Goal: Task Accomplishment & Management: Use online tool/utility

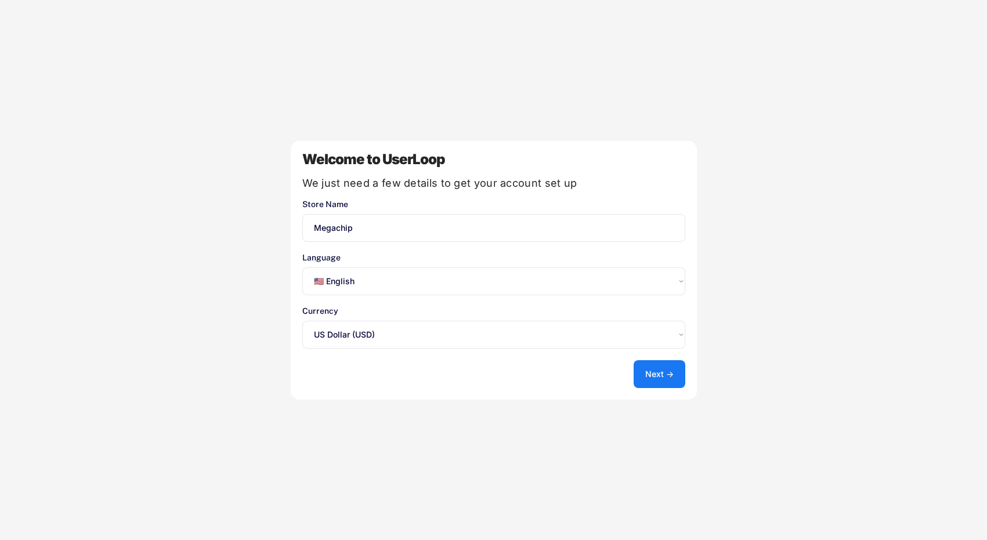
select select ""en""
select select ""1348695171700984260__LOOKUP__1635527639547x175194367885836100""
click at [660, 379] on button "Next →" at bounding box center [660, 374] width 52 height 28
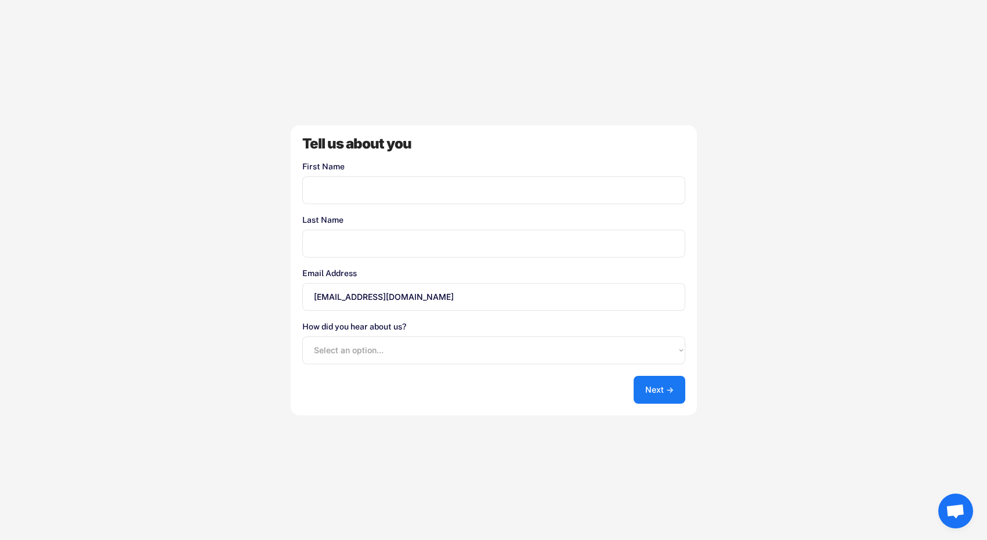
click at [540, 205] on div "Tell us about you First Name Last Name Email Address sales@mgeachipusa.com How …" at bounding box center [494, 270] width 406 height 290
click at [529, 199] on input "input" at bounding box center [493, 190] width 383 height 28
type input "Elliott"
type input "Tucker"
click at [353, 298] on input "sales@mgeachipusa.com" at bounding box center [493, 297] width 383 height 28
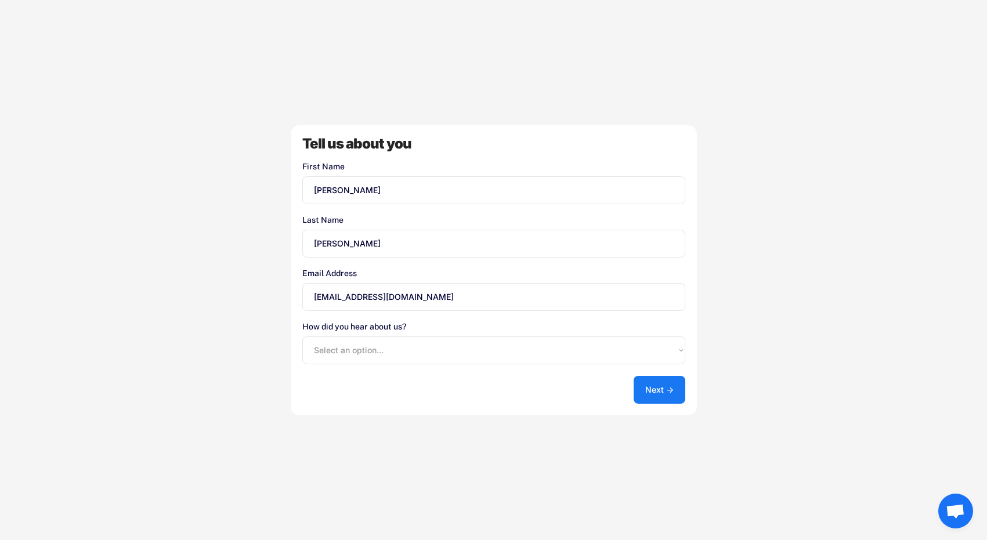
type input "sales@megachipusa.com"
click at [395, 359] on select "Select an option... Shopify App Store Google UserLoop Blog Referred by a friend…" at bounding box center [493, 351] width 383 height 28
click at [436, 299] on input "sales@megachipusa.com" at bounding box center [493, 297] width 383 height 28
click at [373, 354] on select "Select an option... Shopify App Store Google UserLoop Blog Referred by a friend…" at bounding box center [493, 351] width 383 height 28
select select ""other""
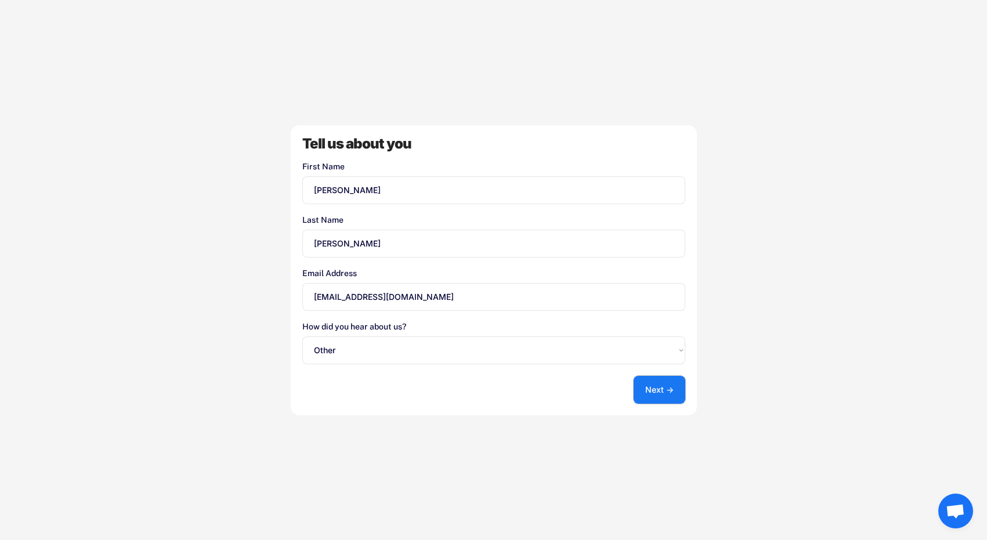
click at [674, 386] on button "Next →" at bounding box center [660, 390] width 52 height 28
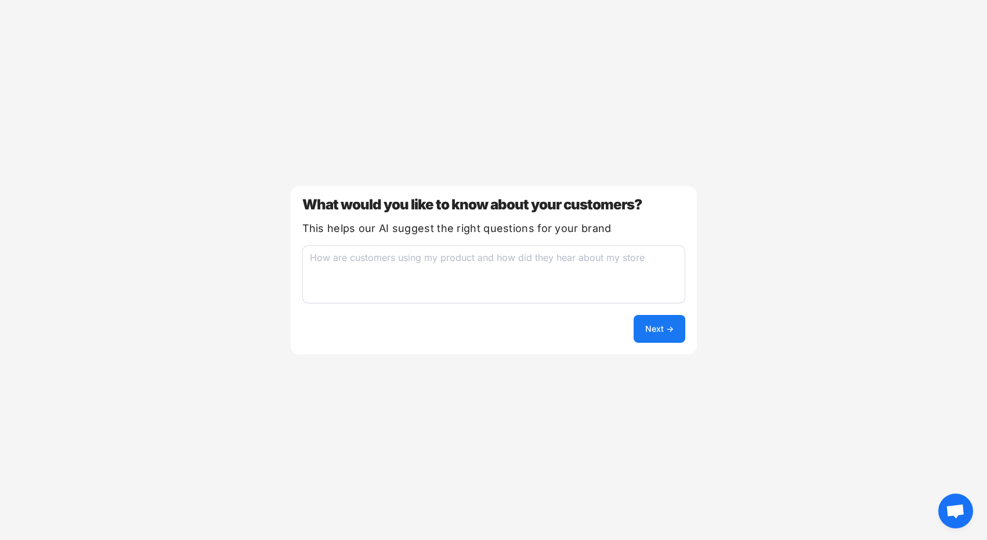
click at [534, 273] on textarea at bounding box center [493, 274] width 383 height 58
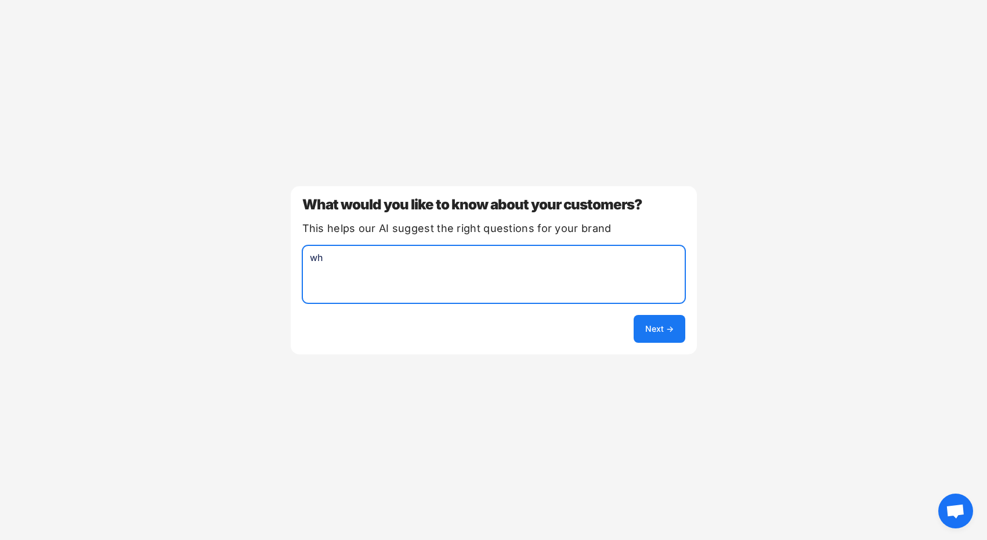
type textarea "w"
type textarea "how did they hear about our products, and what almost stopped them from purchas…"
click at [664, 344] on div "What would you like to know about your customers? This helps our AI suggest the…" at bounding box center [494, 270] width 406 height 168
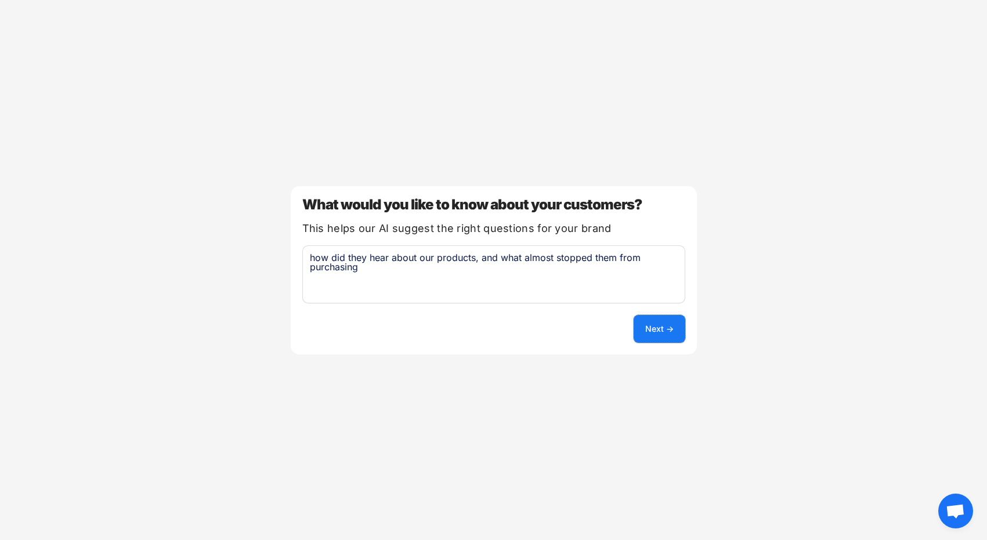
click at [663, 335] on button "Next →" at bounding box center [660, 329] width 52 height 28
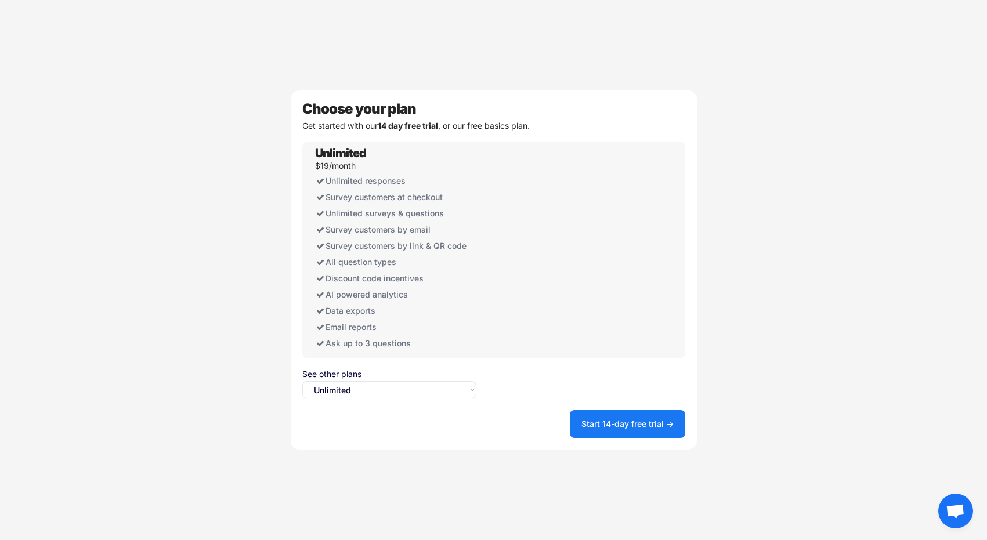
click at [432, 382] on select "Select an option... Unlimited Free" at bounding box center [389, 389] width 174 height 17
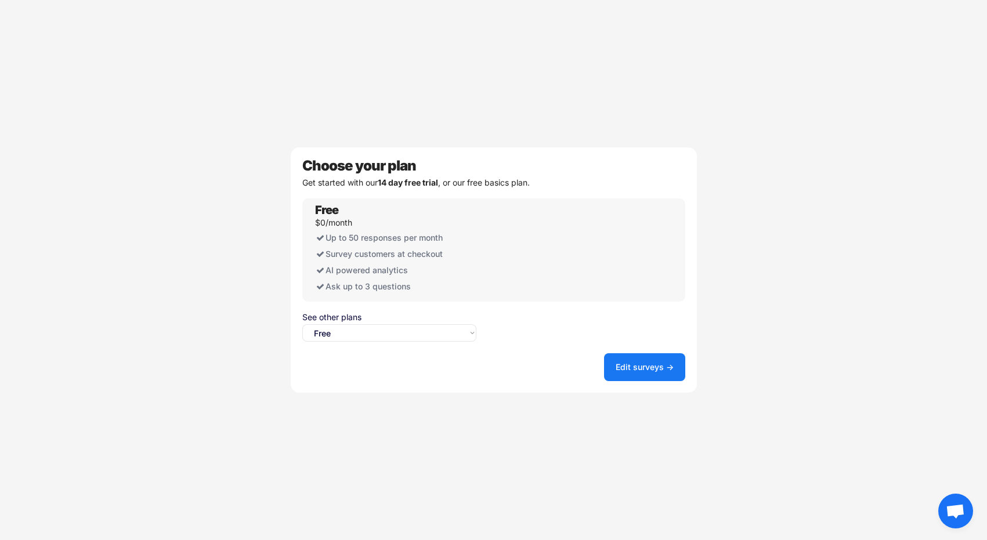
click at [425, 331] on select "Select an option... Unlimited Free" at bounding box center [389, 332] width 174 height 17
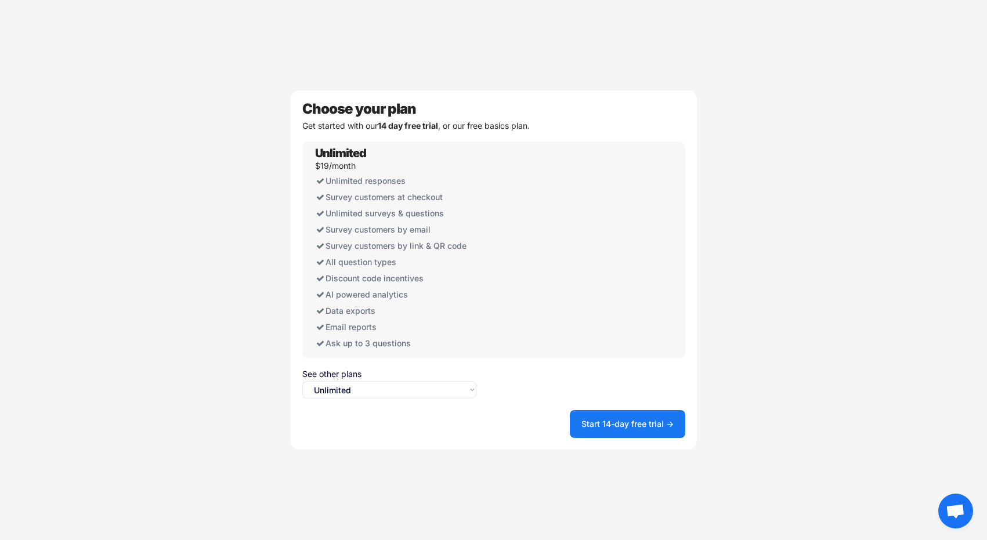
click at [427, 393] on select "Select an option... Unlimited Free" at bounding box center [389, 389] width 174 height 17
select select ""free0""
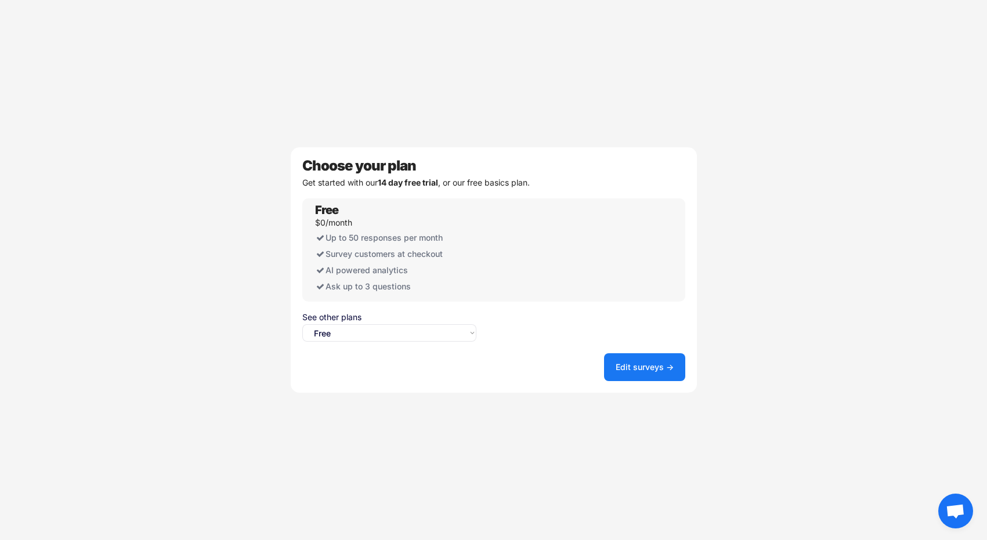
click at [651, 373] on button "Edit surveys →" at bounding box center [644, 367] width 81 height 28
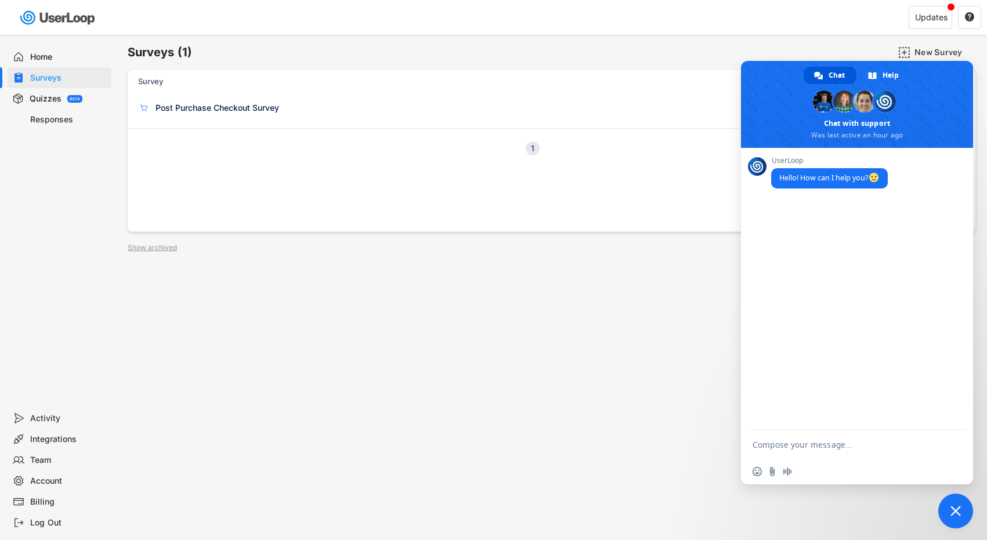
click at [692, 370] on div "Surveys (1) New Survey Survey Format Post Purchase Checkout Survey Checkout 0 R…" at bounding box center [551, 314] width 871 height 559
click at [966, 507] on span "Close chat" at bounding box center [955, 511] width 35 height 35
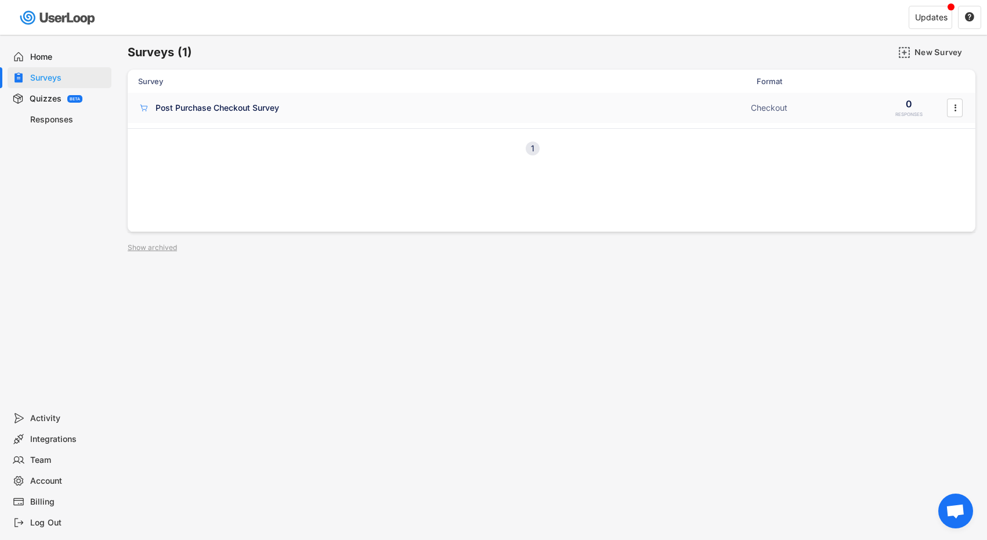
click at [247, 111] on div "Post Purchase Checkout Survey" at bounding box center [218, 108] width 124 height 12
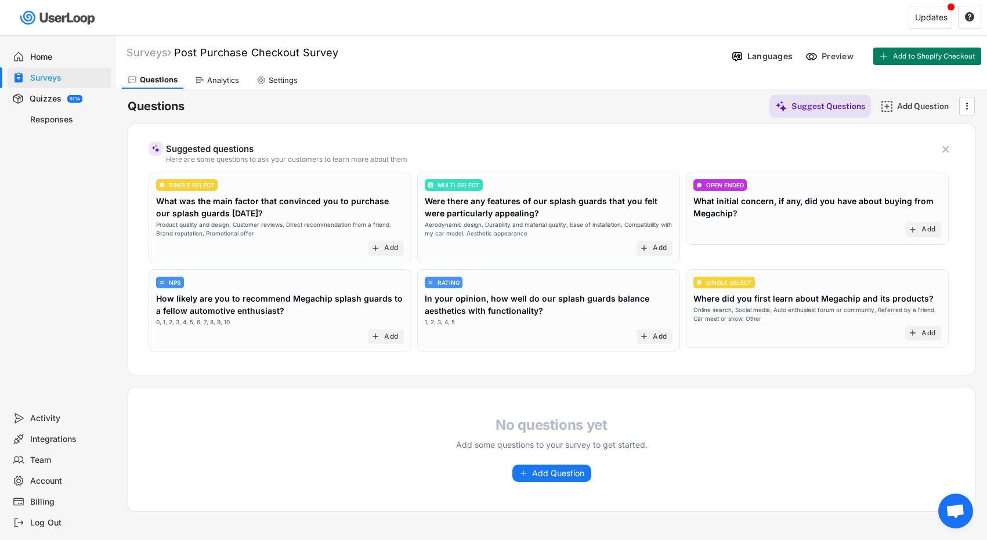
click at [536, 461] on div "No questions yet Add some questions to your survey to get started. Add Question" at bounding box center [551, 450] width 847 height 66
click at [530, 473] on button "Add Question" at bounding box center [551, 473] width 79 height 17
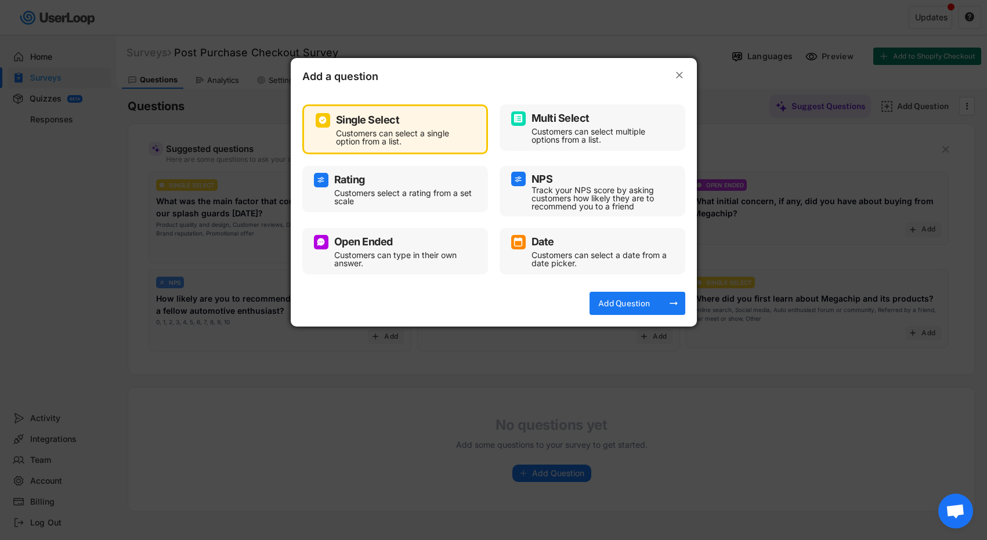
click at [604, 117] on div "Multi Select" at bounding box center [592, 118] width 162 height 15
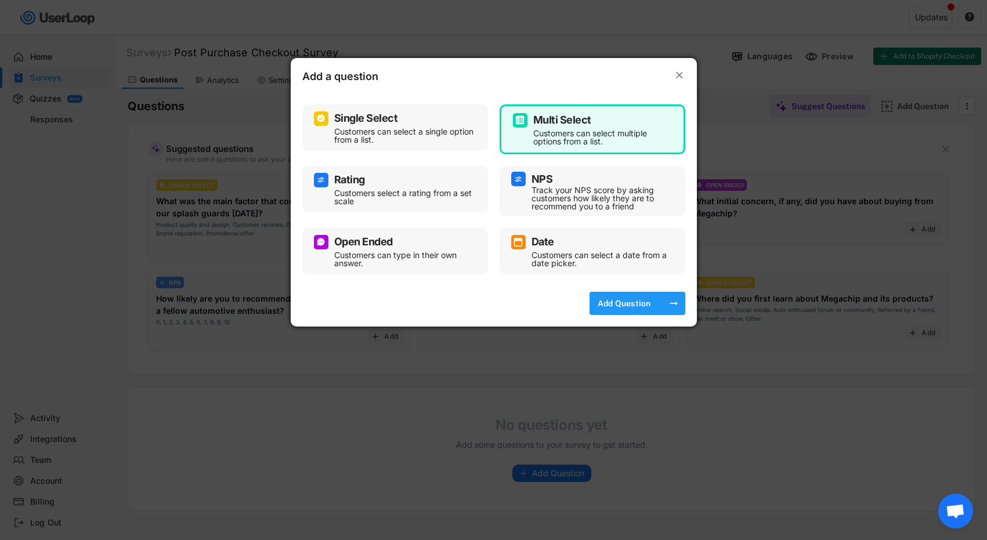
click at [616, 309] on div "Add Question" at bounding box center [624, 303] width 58 height 23
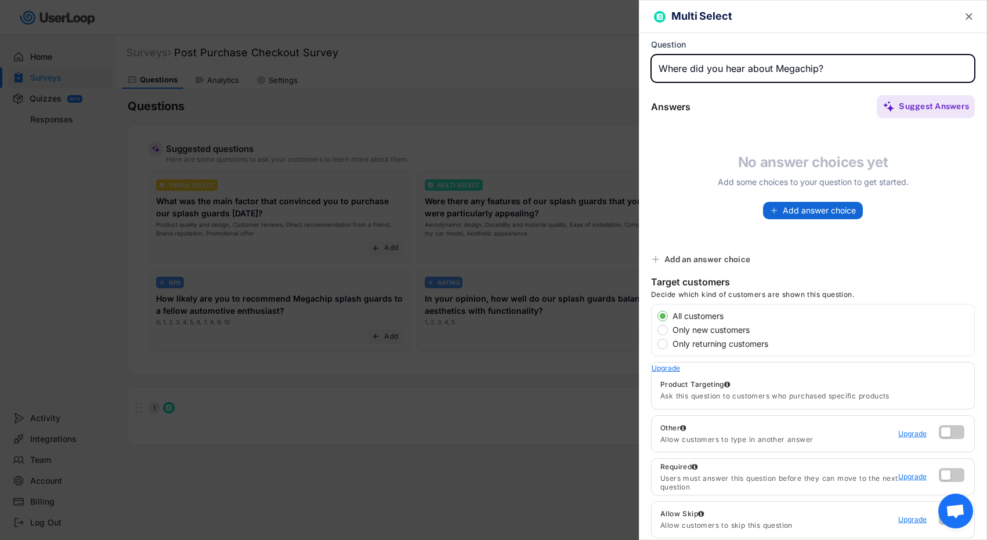
type input "Where did you hear about Megachip?"
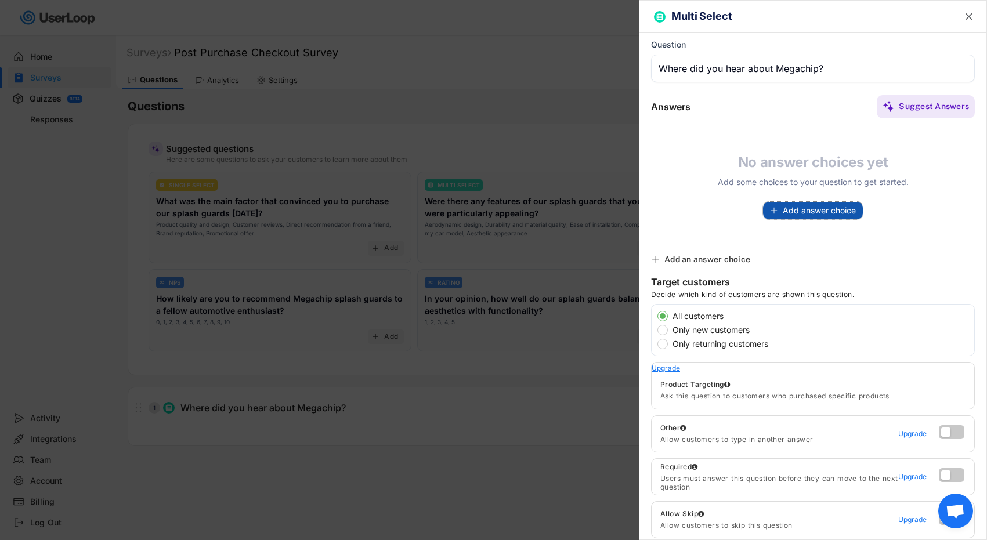
click at [802, 208] on span "Add answer choice" at bounding box center [819, 211] width 73 height 8
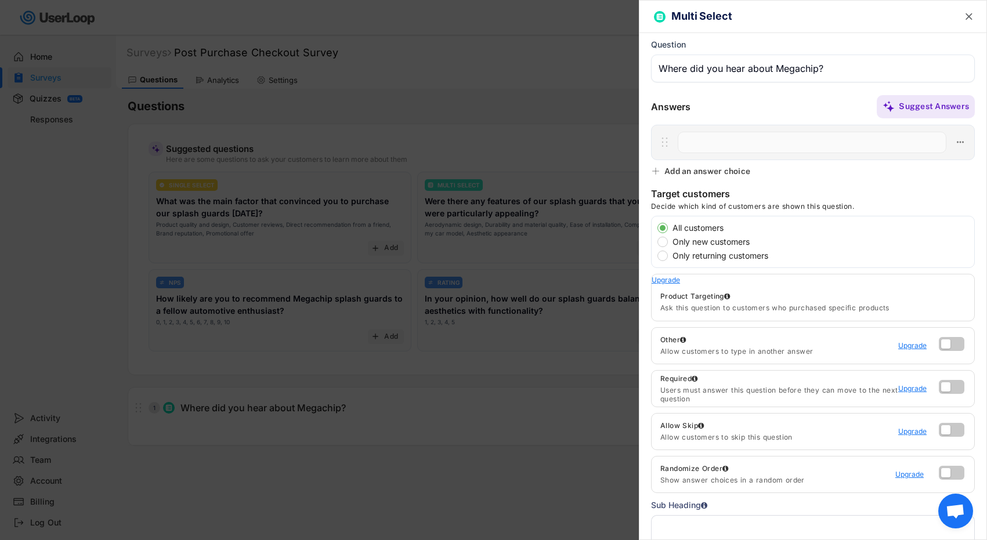
click at [757, 147] on input "input" at bounding box center [812, 142] width 269 height 21
type input "Instagram"
click at [674, 172] on div "Add an answer choice" at bounding box center [707, 171] width 86 height 10
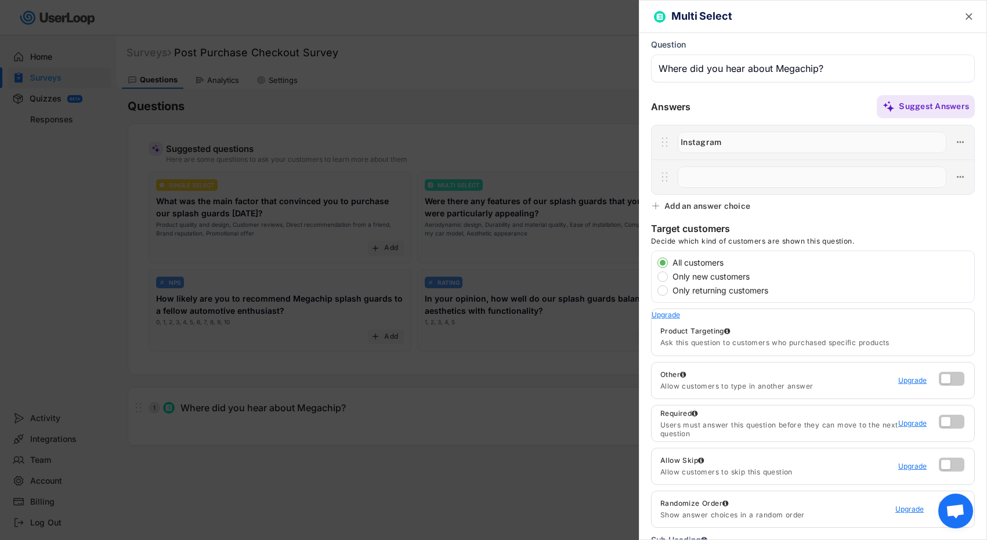
click at [710, 182] on input "input" at bounding box center [812, 177] width 269 height 21
type input "R"
type input "Facebook"
click at [668, 204] on div "Add an answer choice" at bounding box center [707, 206] width 86 height 10
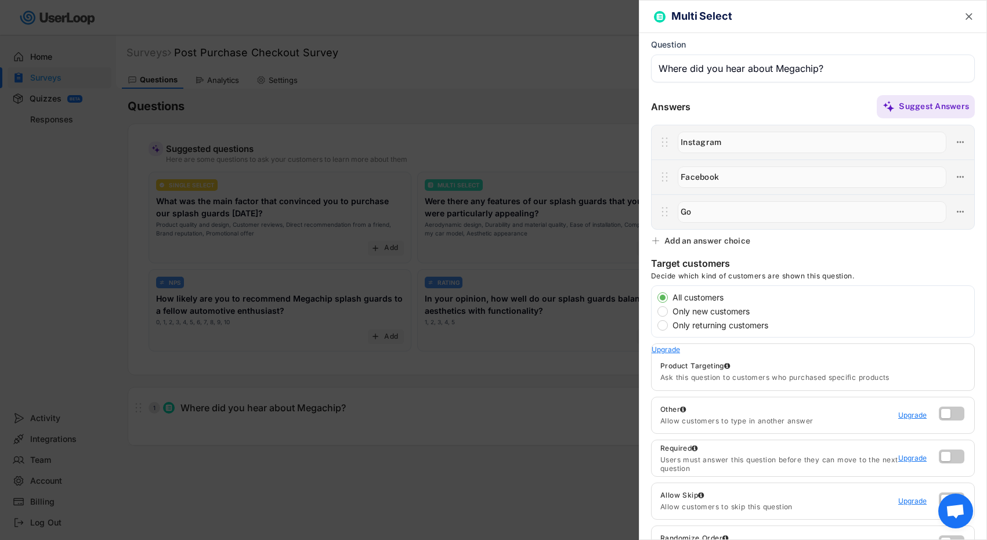
type input "G"
type input "Advertisement from Google"
click at [666, 237] on div "Add an answer choice" at bounding box center [707, 241] width 86 height 10
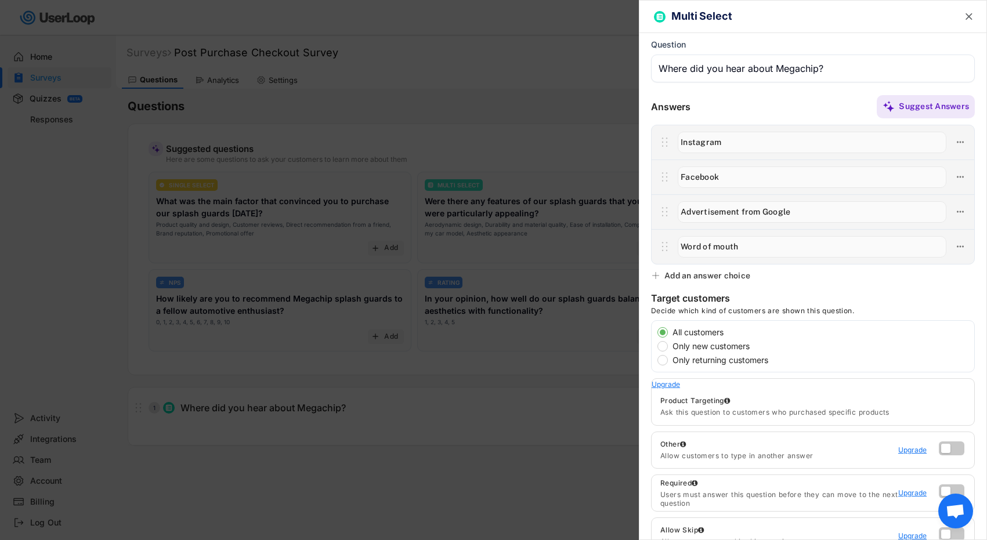
type input "Word of mouth"
click at [663, 277] on div "Add an answer choice" at bounding box center [702, 275] width 102 height 10
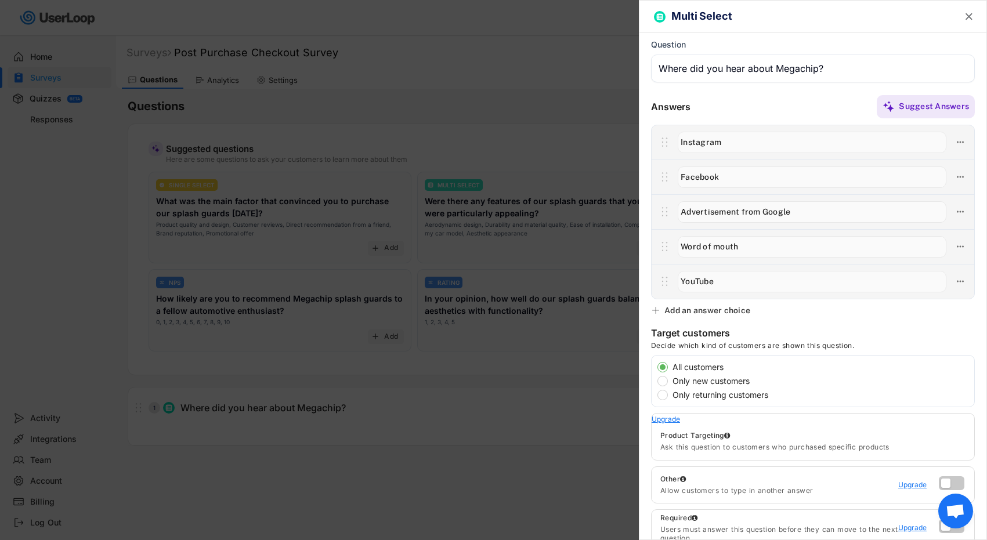
type input "YouTube"
click at [670, 312] on div "Add an answer choice" at bounding box center [707, 310] width 86 height 10
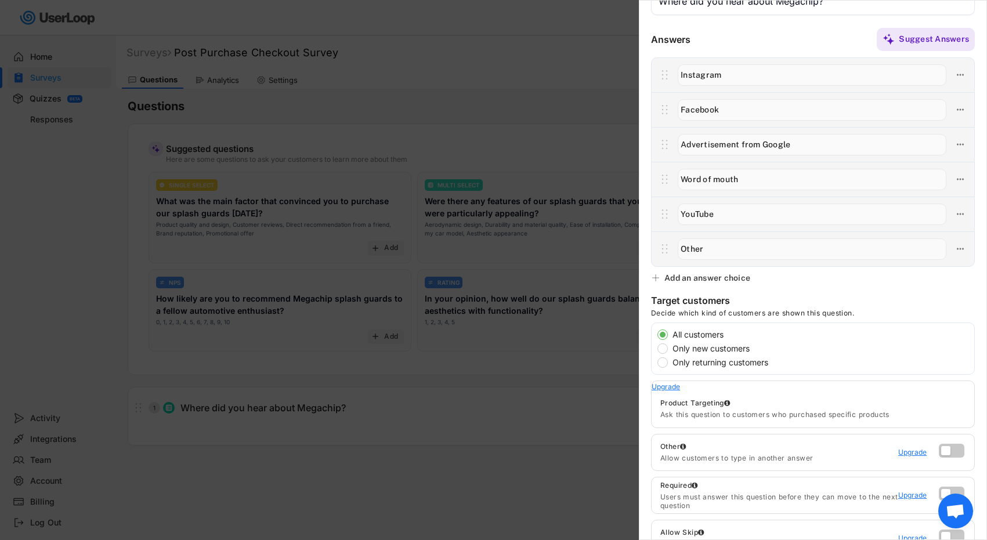
scroll to position [79, 0]
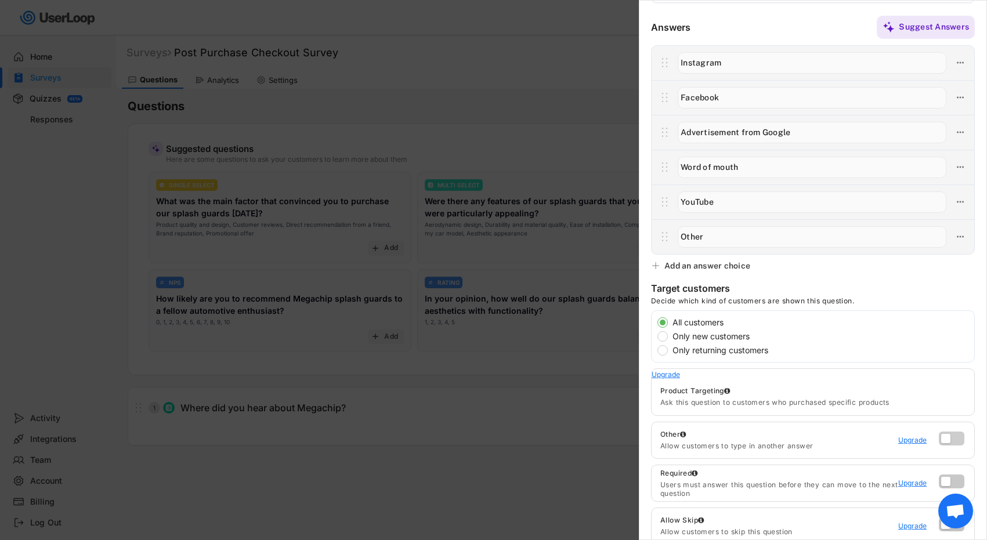
click at [950, 439] on label at bounding box center [949, 436] width 26 height 14
click at [0, 0] on input "checkbox" at bounding box center [0, 0] width 0 height 0
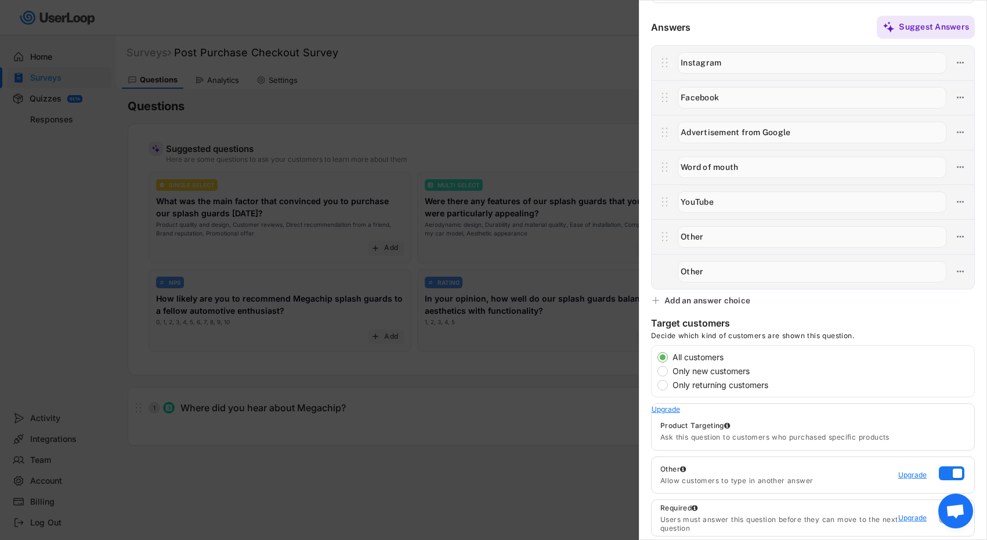
click at [902, 243] on input "input" at bounding box center [812, 236] width 269 height 21
type input "O"
type input "Other"
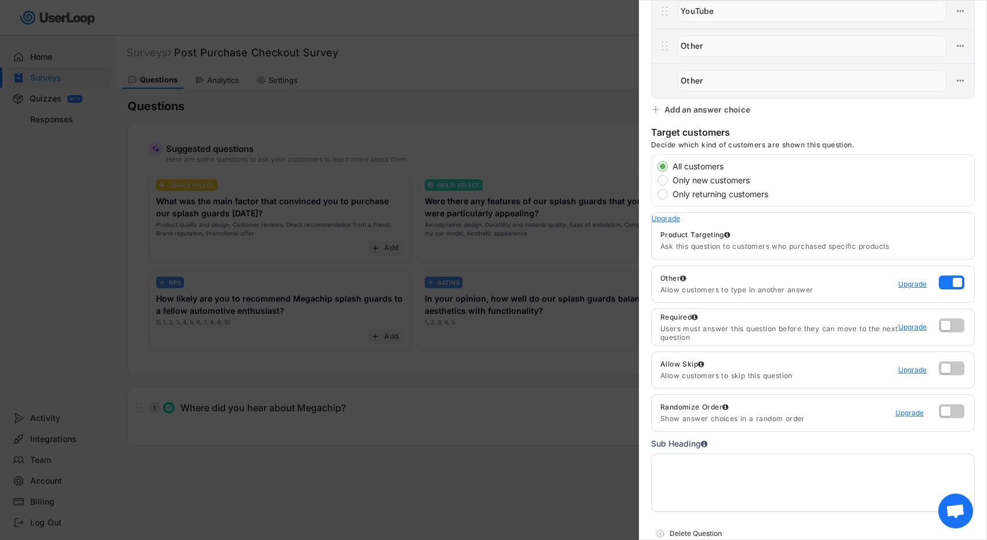
scroll to position [272, 0]
click at [913, 281] on div "Upgrade" at bounding box center [915, 282] width 35 height 7
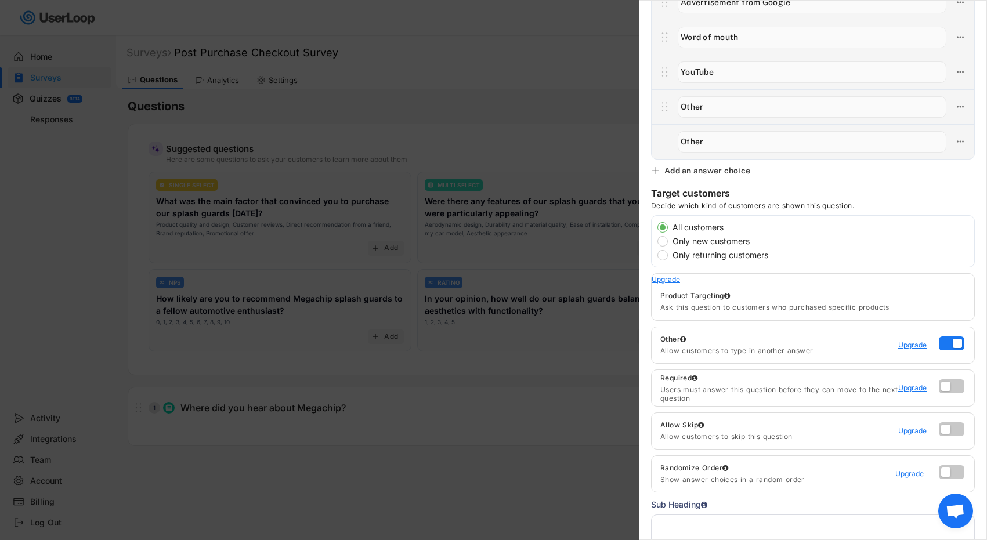
scroll to position [0, 0]
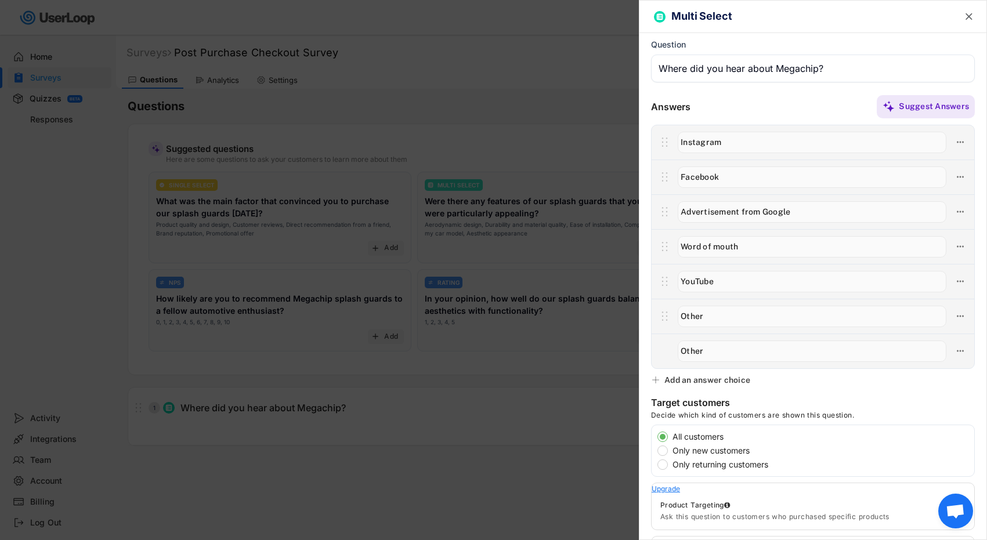
click at [968, 19] on text "" at bounding box center [969, 16] width 7 height 12
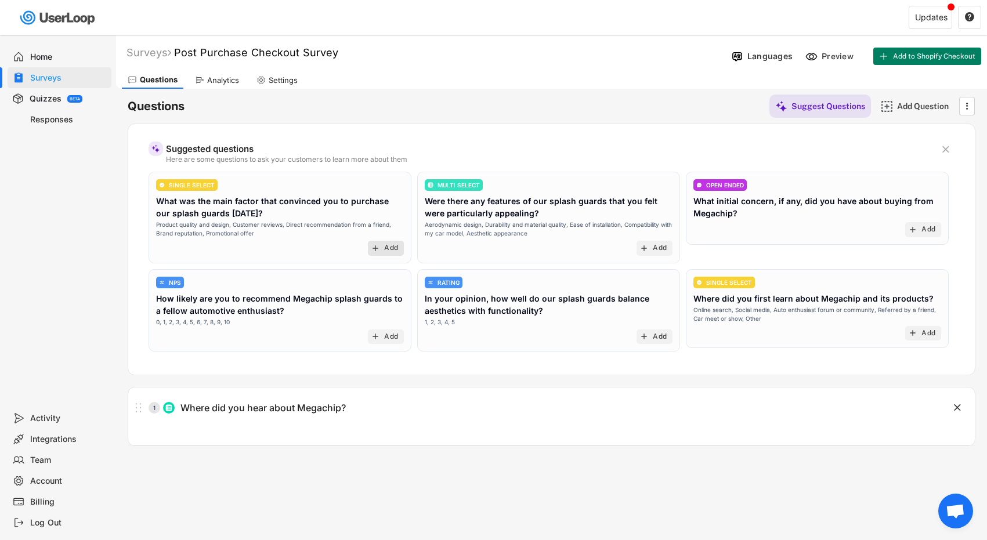
click at [379, 250] on text "add" at bounding box center [375, 248] width 9 height 9
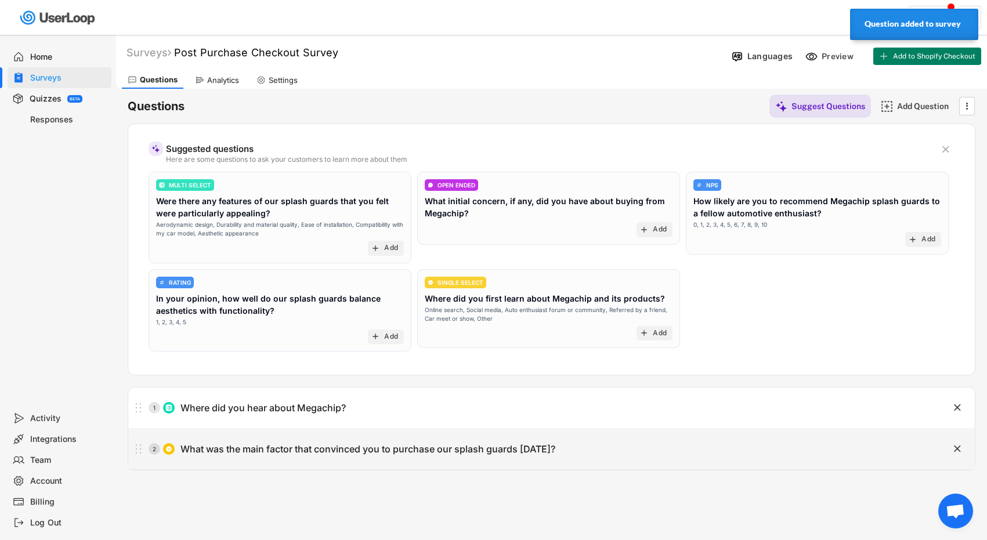
click at [352, 452] on div "What was the main factor that convinced you to purchase our splash guards [DATE…" at bounding box center [367, 449] width 375 height 12
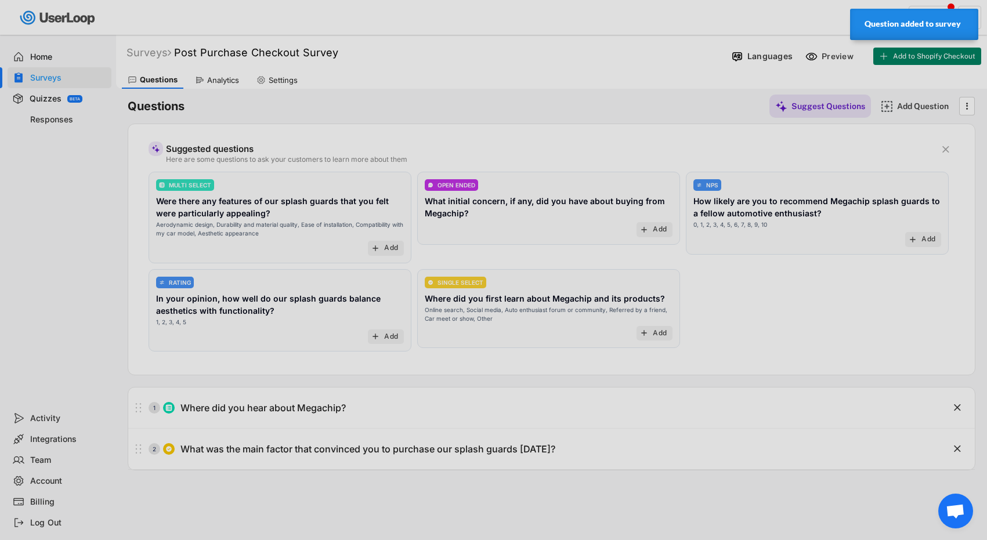
scroll to position [0, 57]
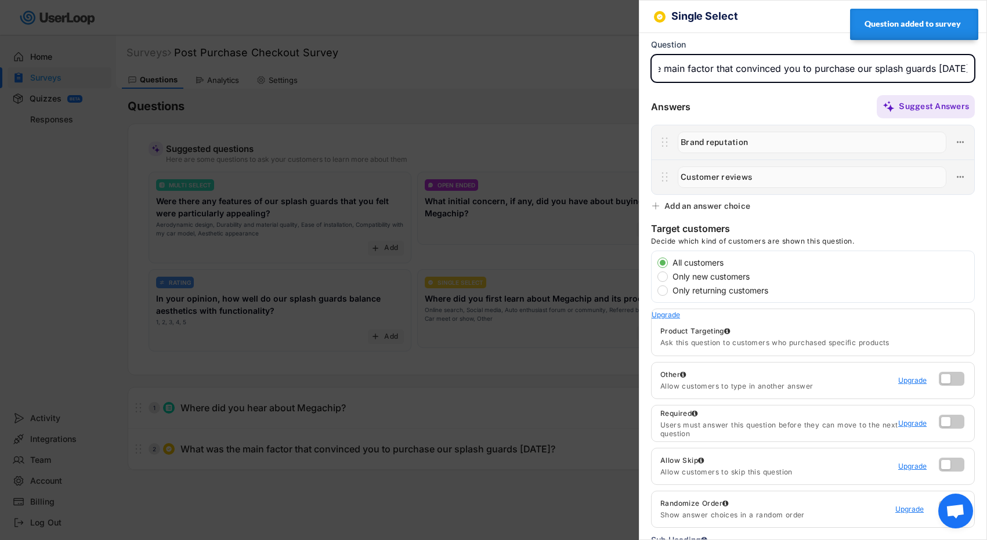
click at [788, 60] on input "input" at bounding box center [813, 69] width 324 height 28
click at [817, 63] on input "input" at bounding box center [813, 69] width 324 height 28
click at [847, 66] on input "input" at bounding box center [813, 69] width 324 height 28
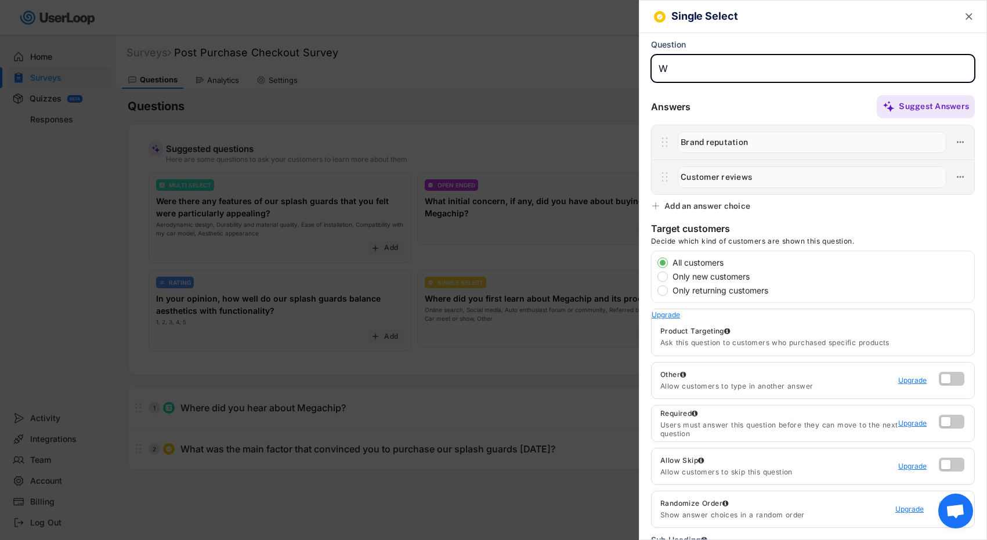
scroll to position [0, 0]
type input "What almost prevented you from buying a set of our splash guards?"
click at [745, 136] on input "input" at bounding box center [812, 142] width 269 height 21
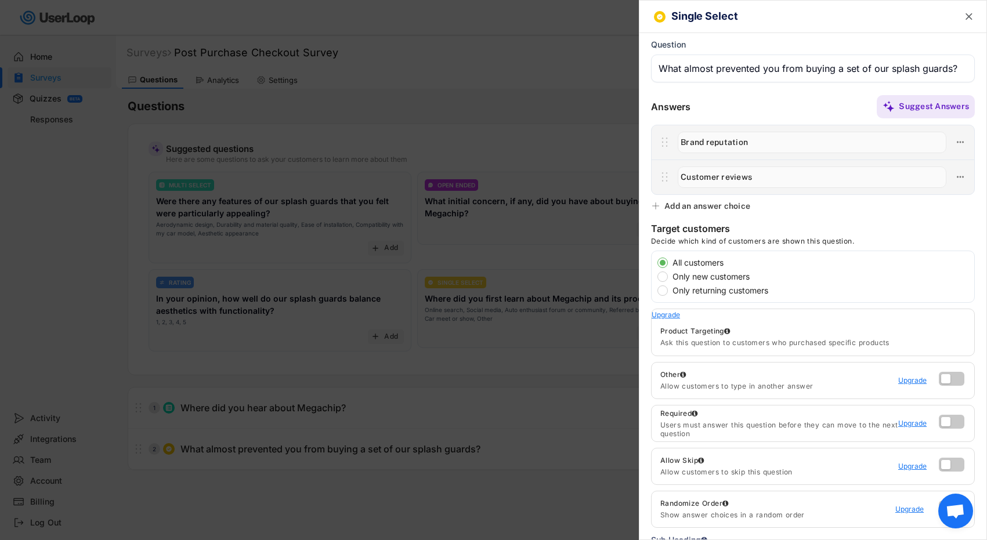
click at [771, 144] on input "input" at bounding box center [812, 142] width 269 height 21
click at [770, 179] on input "input" at bounding box center [812, 177] width 269 height 21
click at [771, 146] on input "input" at bounding box center [812, 142] width 269 height 21
type input "Q"
type input "P"
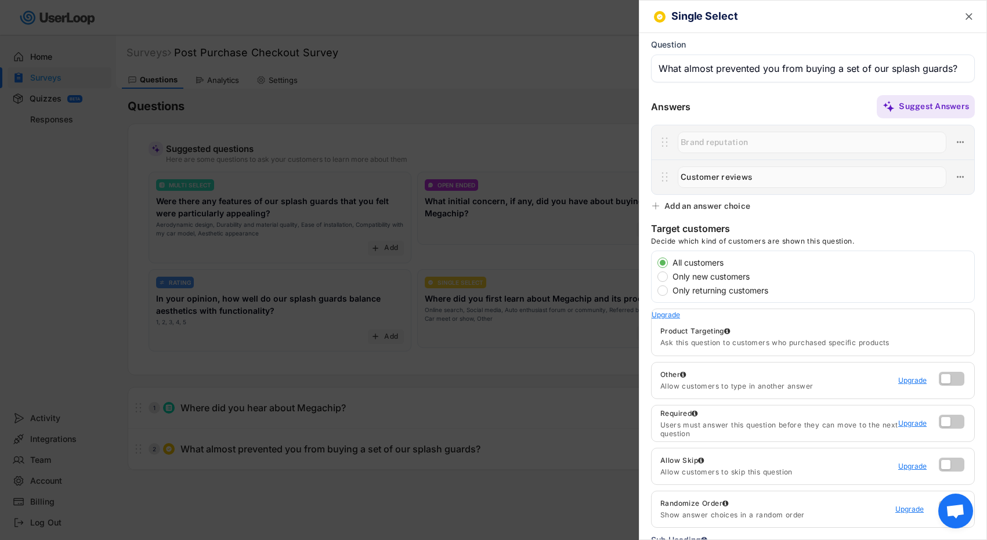
type input "F"
type input "Questionable functionality"
click at [764, 176] on input "input" at bounding box center [812, 177] width 269 height 21
type input "P"
click at [662, 204] on div "Add an answer choice" at bounding box center [702, 206] width 102 height 10
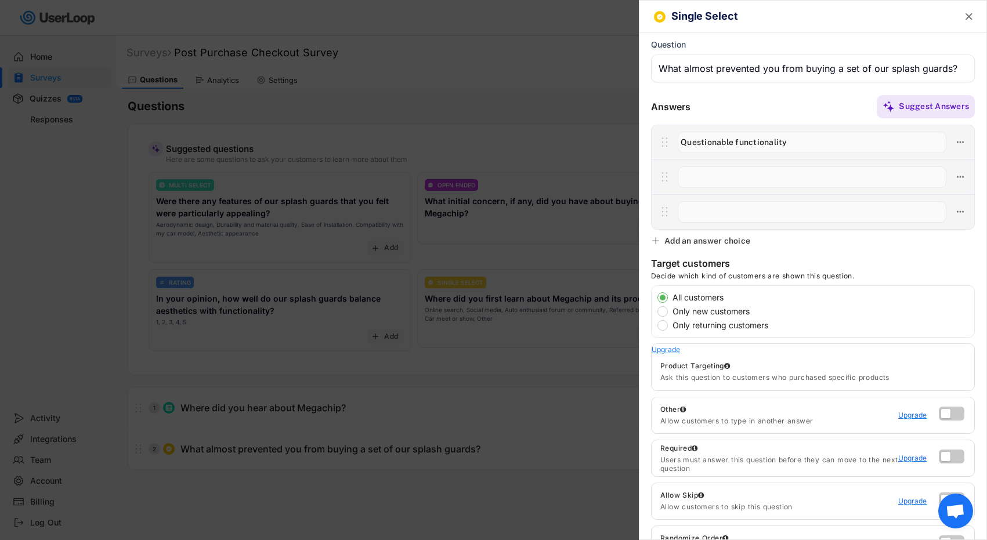
click at [707, 178] on input "input" at bounding box center [812, 177] width 269 height 21
type input "Priced too high"
click at [691, 211] on input "input" at bounding box center [812, 211] width 269 height 21
type input "N"
type input "U"
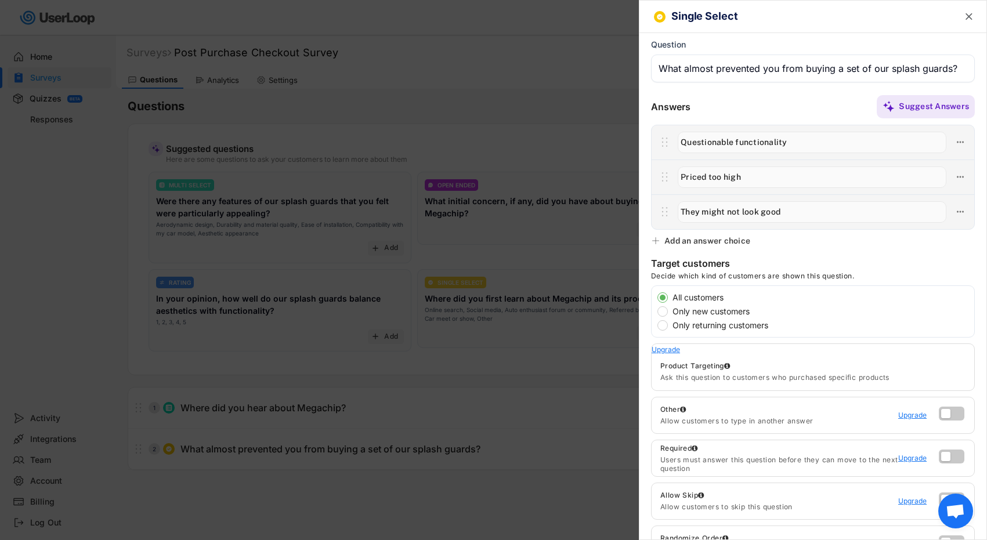
type input "They might not look good"
click at [753, 178] on input "input" at bounding box center [812, 177] width 269 height 21
click at [707, 211] on input "input" at bounding box center [812, 211] width 269 height 21
click at [803, 146] on input "input" at bounding box center [812, 142] width 269 height 21
click at [659, 242] on icon at bounding box center [655, 240] width 9 height 9
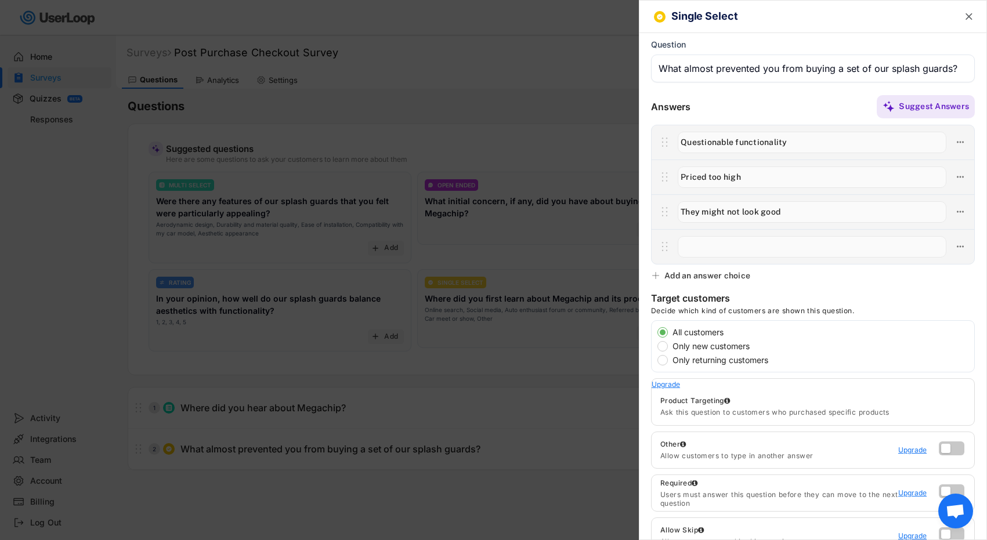
click at [758, 176] on input "input" at bounding box center [812, 177] width 269 height 21
type input "T"
type input "Priced too high"
click at [733, 256] on input "input" at bounding box center [812, 246] width 269 height 21
type input "Q"
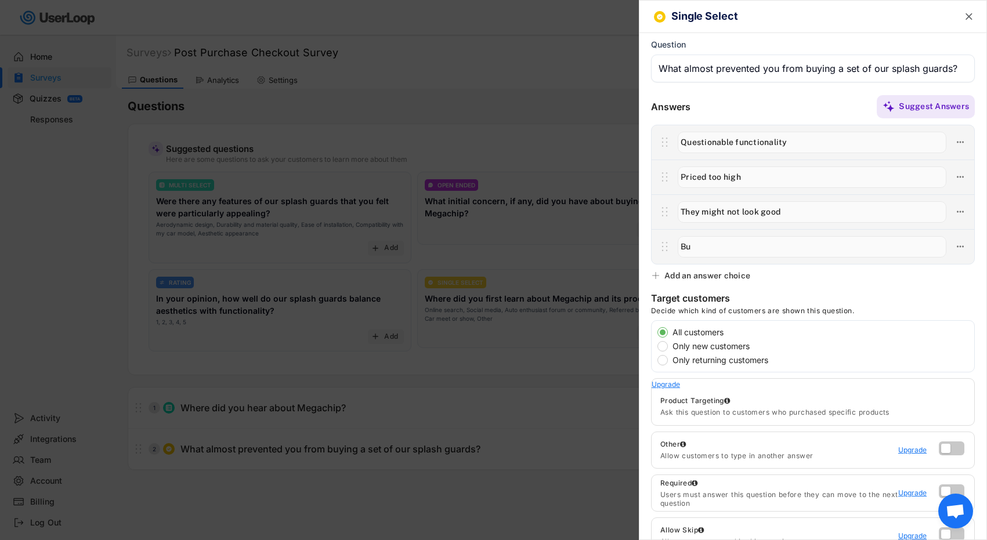
type input "B"
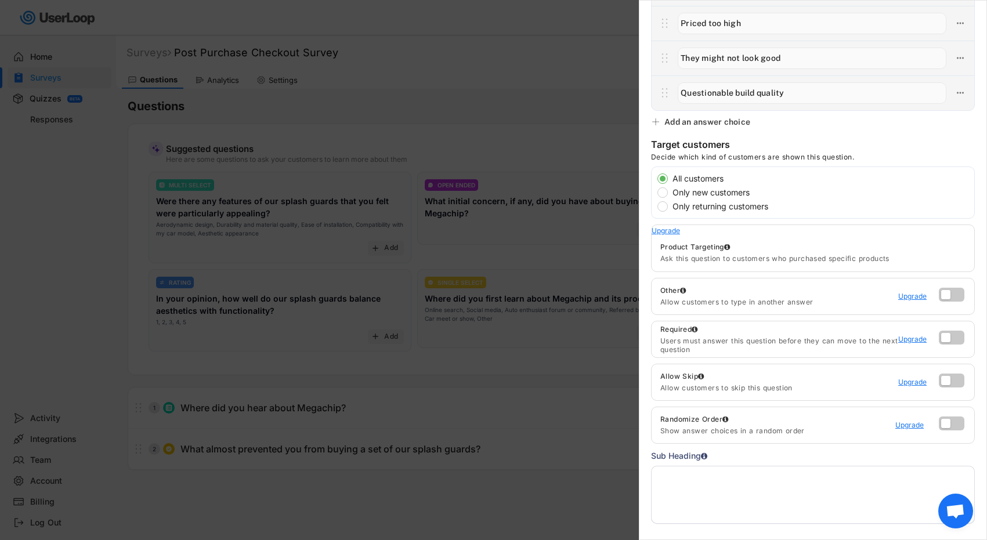
scroll to position [147, 0]
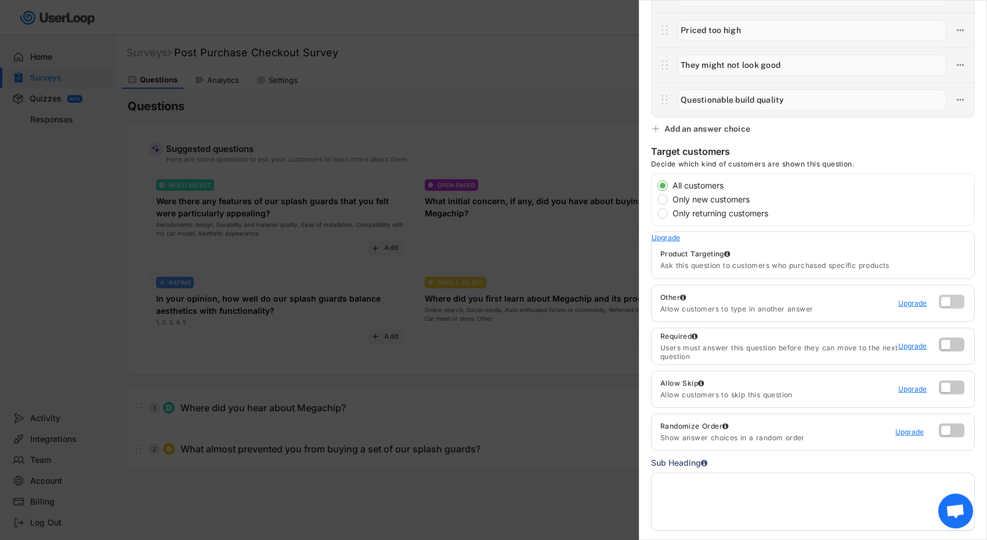
type input "Questionable build quality"
click at [953, 303] on label at bounding box center [949, 299] width 26 height 14
click at [0, 0] on input "checkbox" at bounding box center [0, 0] width 0 height 0
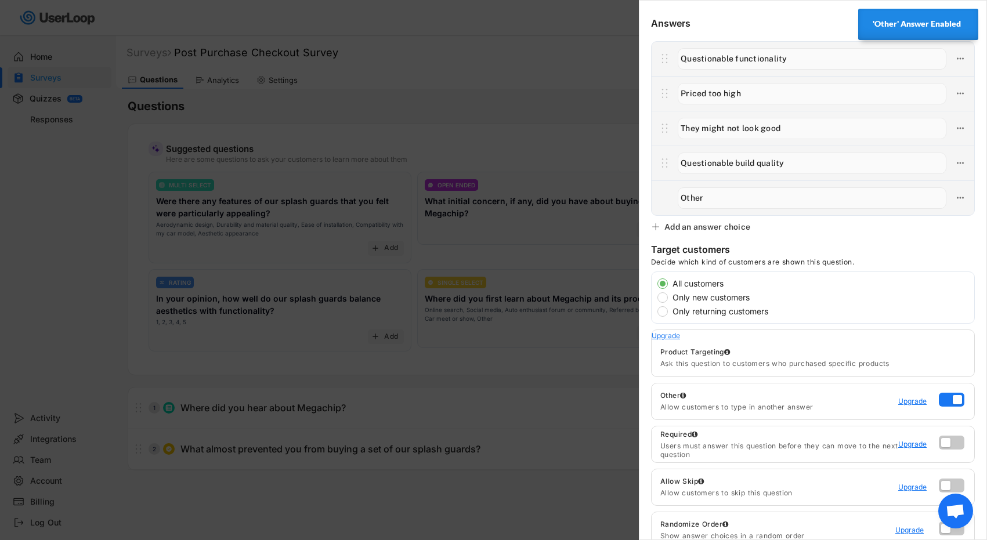
scroll to position [0, 0]
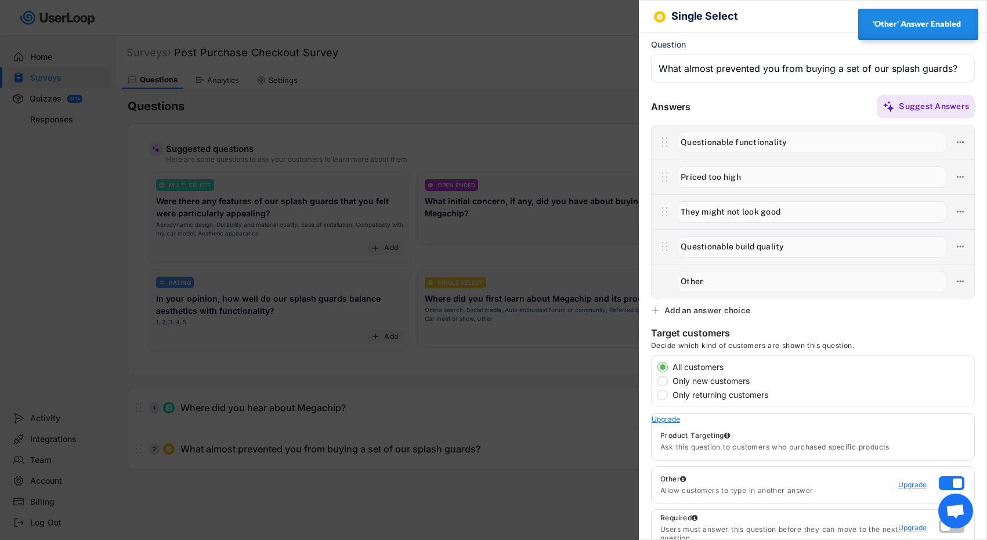
click at [825, 18] on h6 "Single Select" at bounding box center [805, 16] width 268 height 12
click at [967, 14] on text "" at bounding box center [969, 16] width 7 height 12
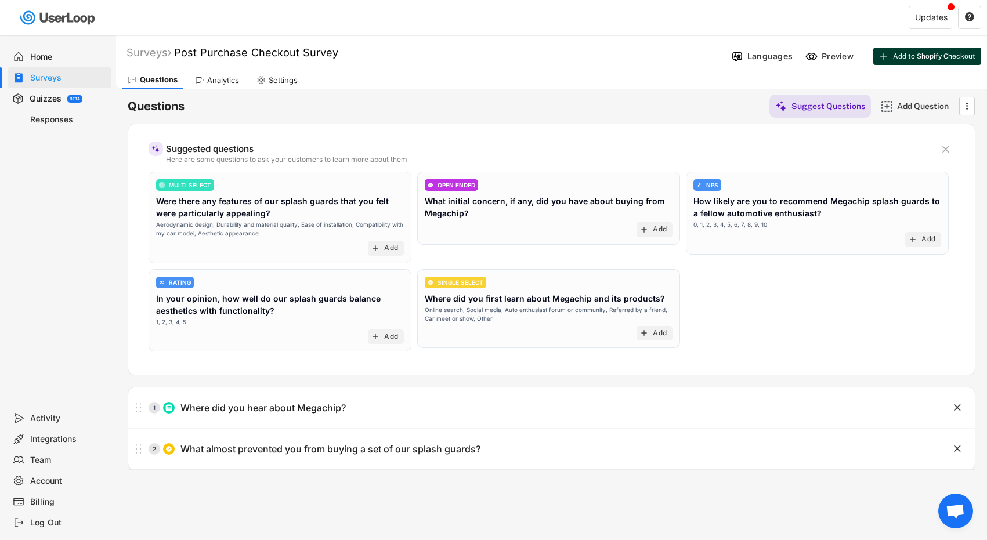
click at [937, 59] on span "Add to Shopify Checkout" at bounding box center [934, 56] width 82 height 7
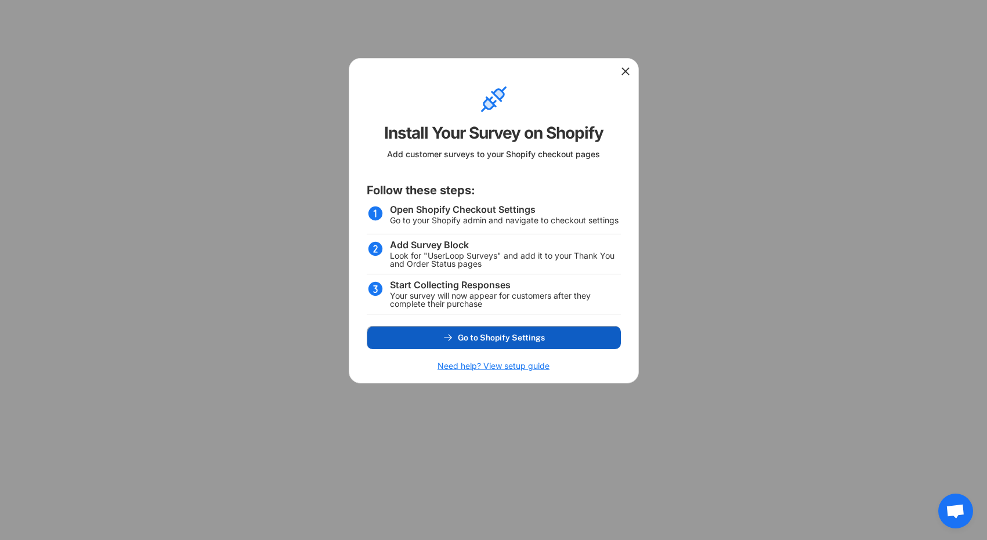
click at [496, 342] on button "Go to Shopify Settings" at bounding box center [494, 337] width 254 height 23
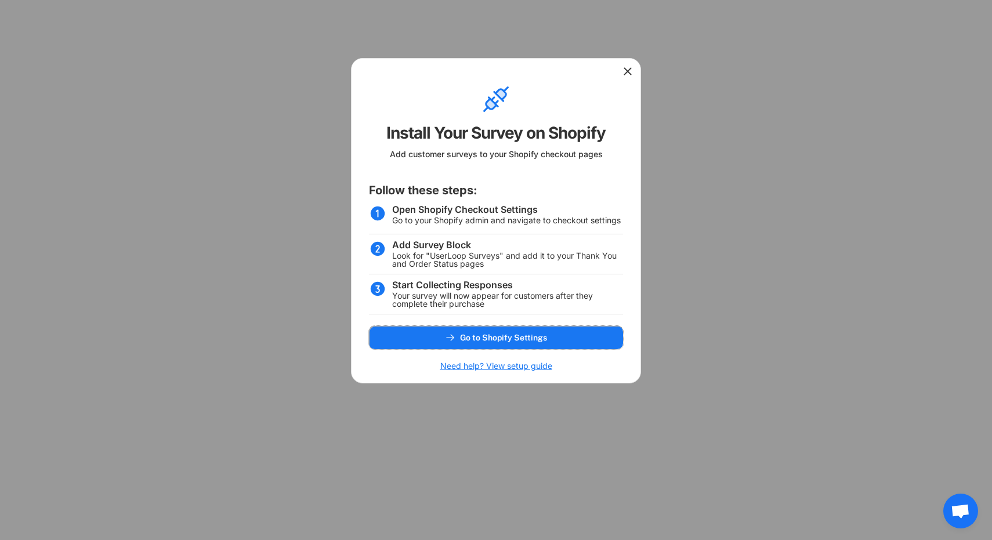
click at [624, 73] on icon at bounding box center [628, 72] width 12 height 12
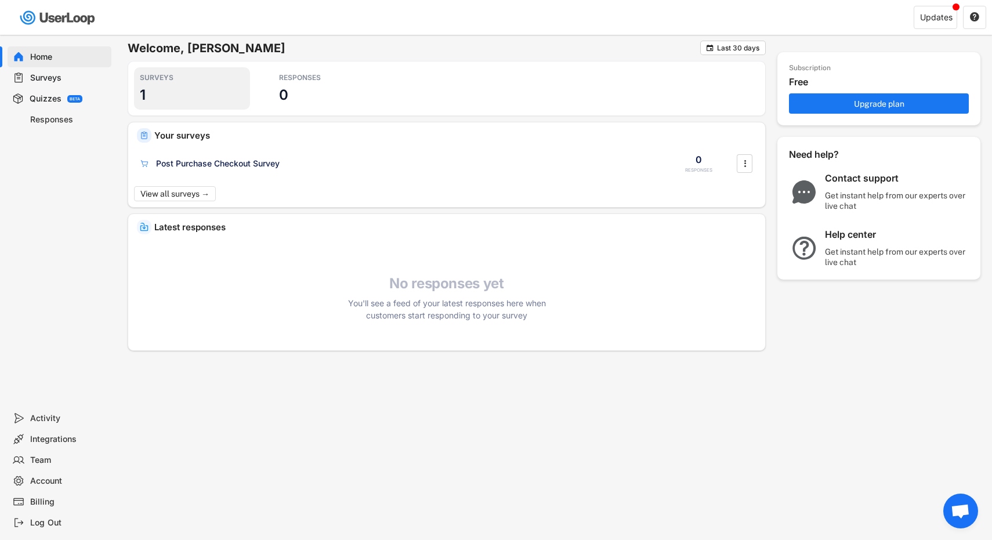
click at [160, 92] on div "SURVEYS 1" at bounding box center [192, 88] width 116 height 42
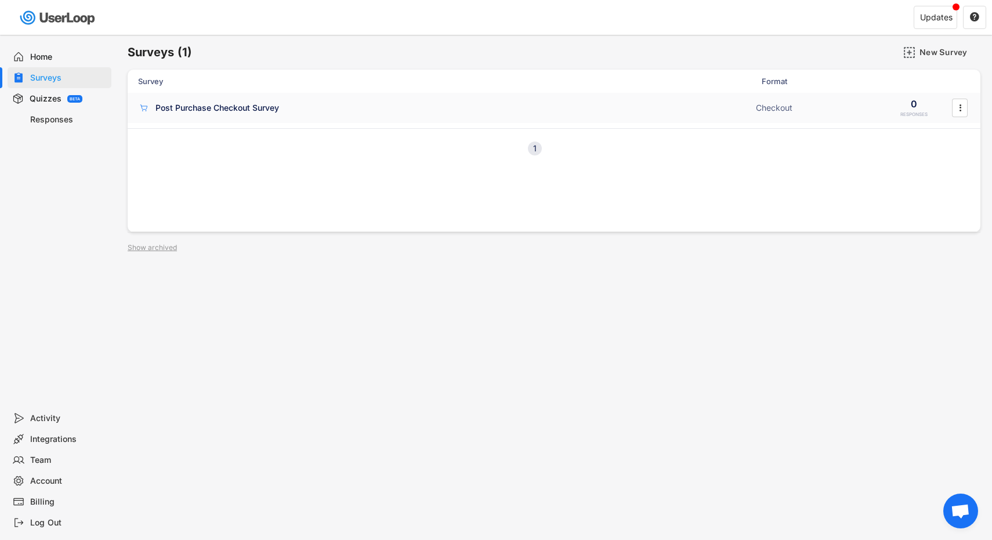
click at [251, 112] on div "Post Purchase Checkout Survey" at bounding box center [218, 108] width 124 height 12
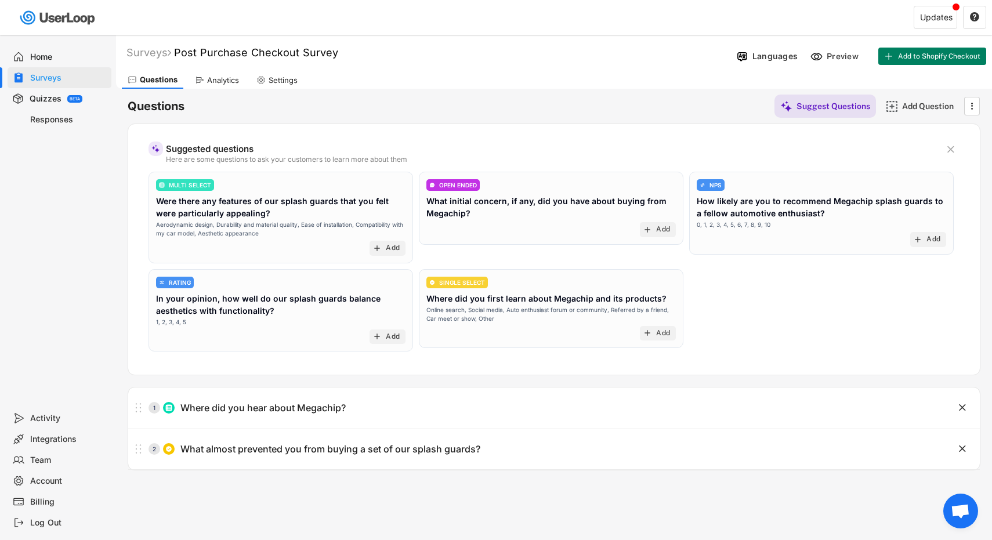
click at [315, 118] on div "Questions Suggest Questions Add Question  Suggested questions Here are some qu…" at bounding box center [554, 280] width 853 height 382
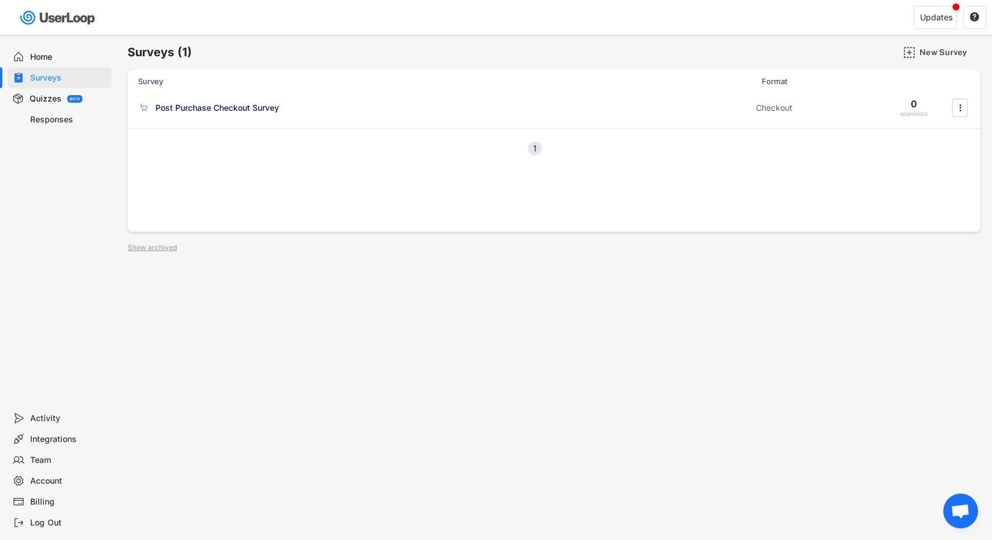
click at [50, 57] on div "Home" at bounding box center [68, 57] width 77 height 11
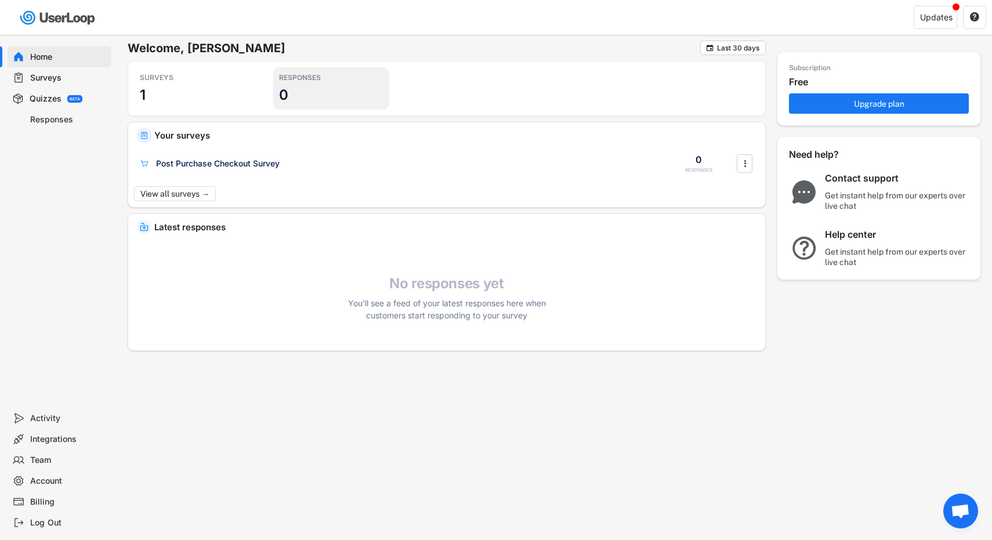
click at [291, 95] on div "RESPONSES 0" at bounding box center [331, 88] width 116 height 42
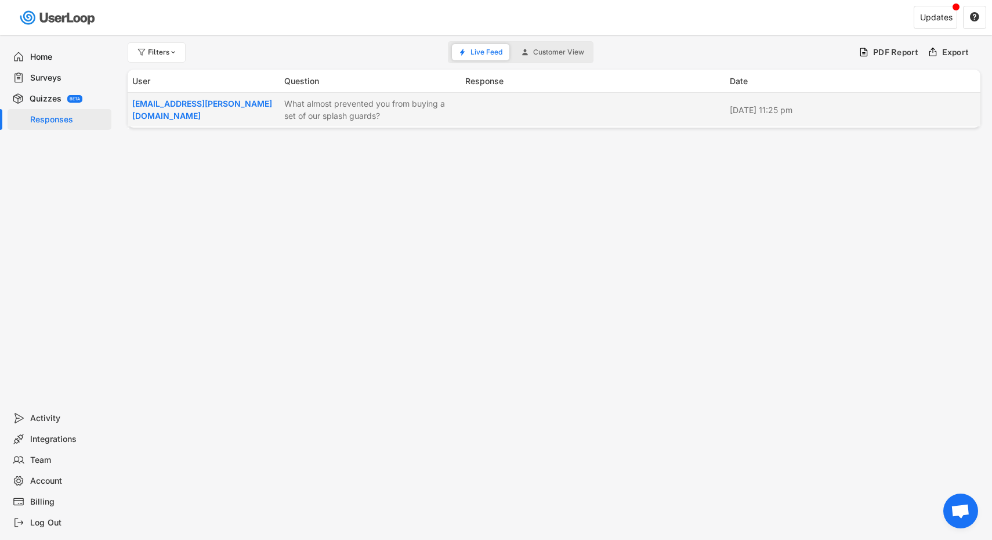
click at [360, 118] on div "What almost prevented you from buying a set of our splash guards?" at bounding box center [371, 109] width 174 height 24
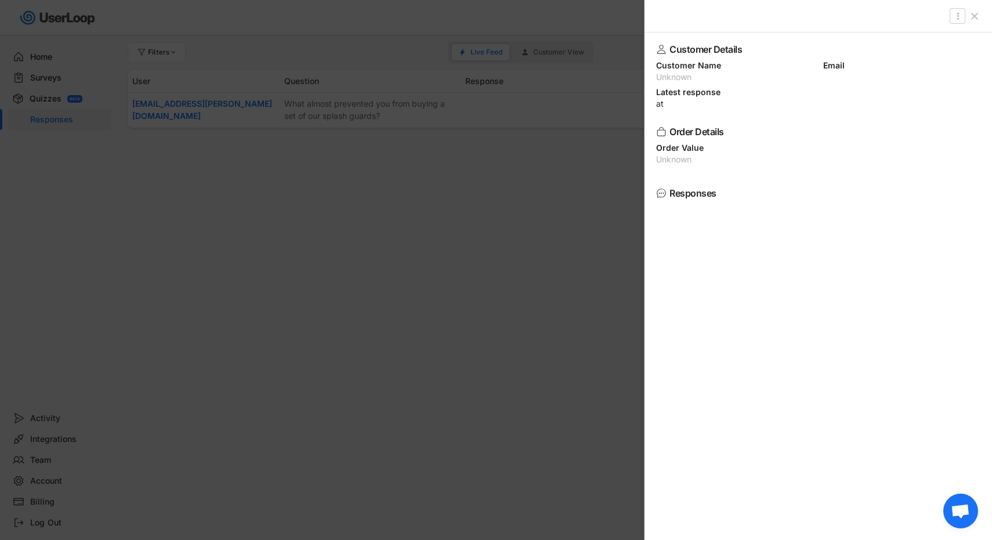
click at [480, 216] on div at bounding box center [496, 270] width 992 height 540
